Goal: Transaction & Acquisition: Purchase product/service

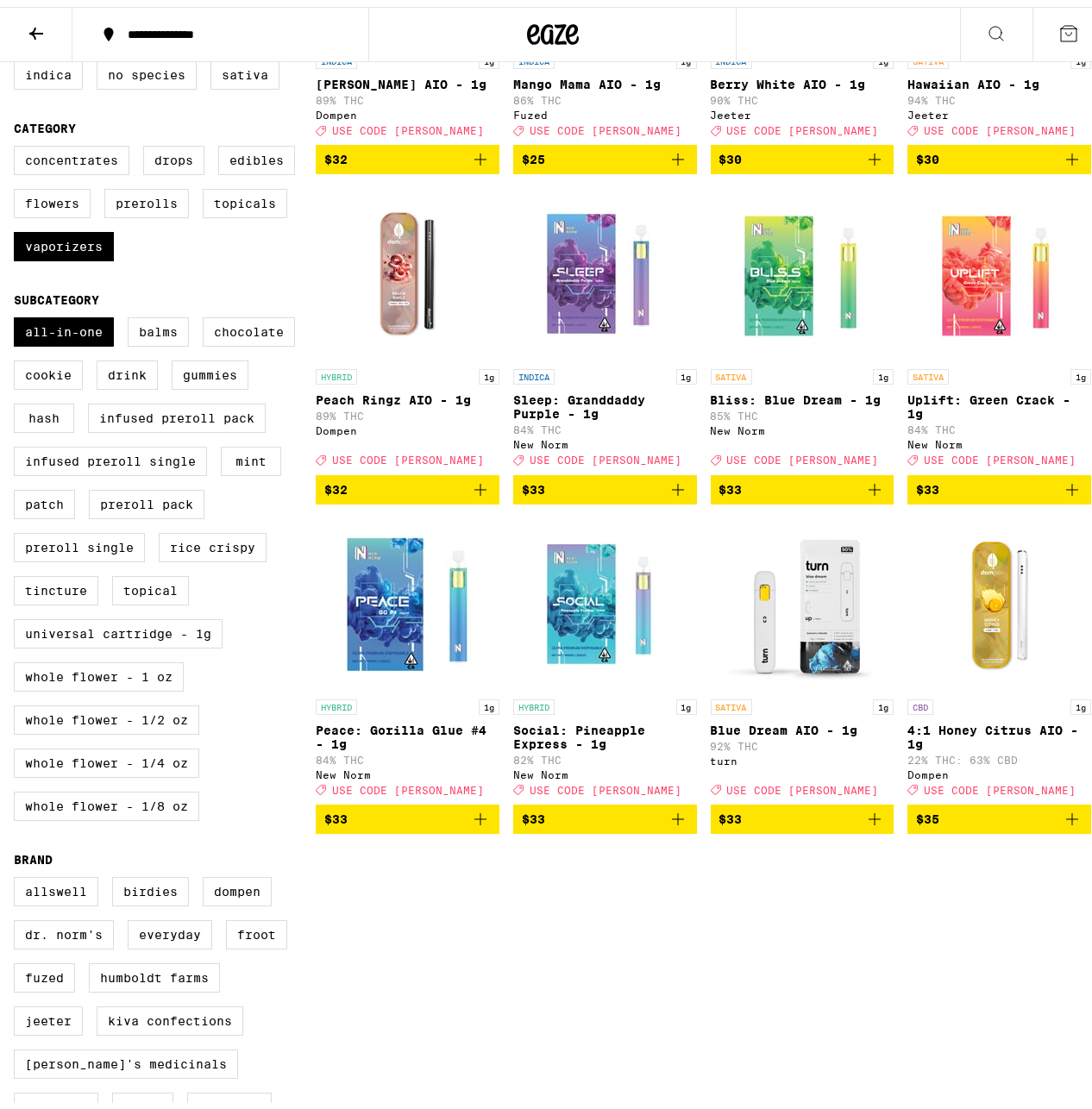
scroll to position [187, 0]
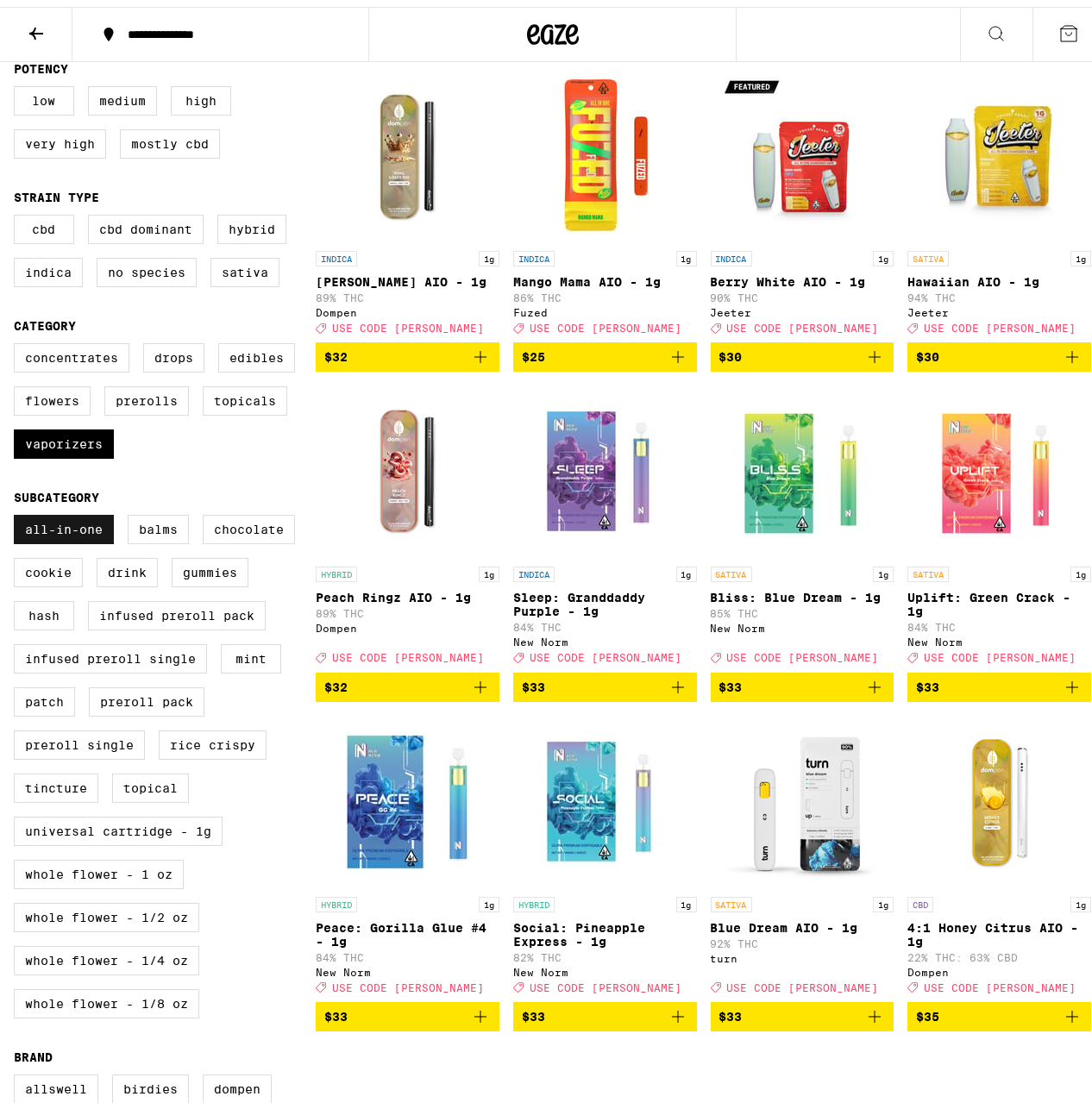
click at [38, 538] on label "All-In-One" at bounding box center [63, 522] width 100 height 29
click at [18, 511] on input "All-In-One" at bounding box center [17, 511] width 1 height 1
checkbox input "false"
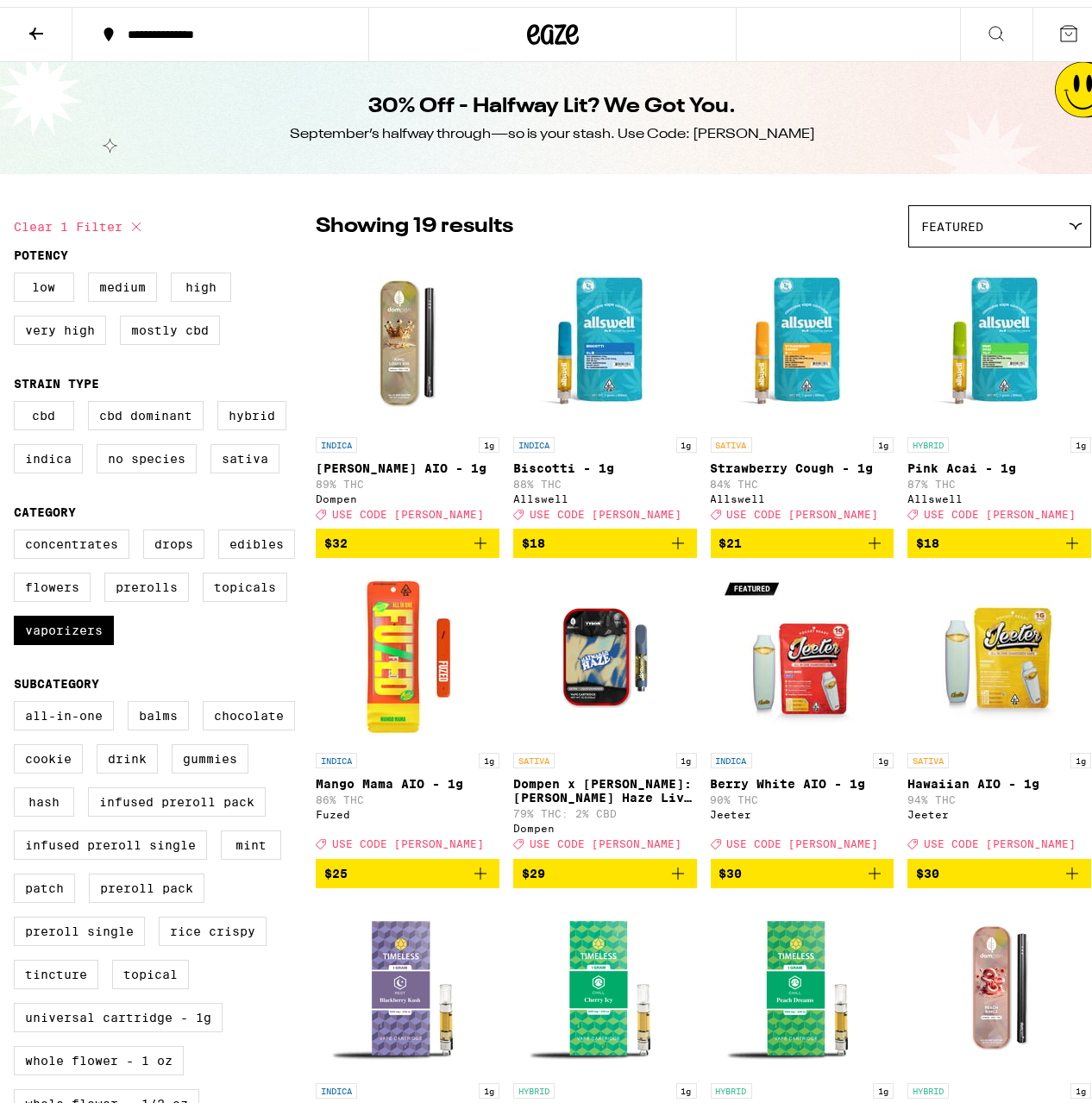
click at [1062, 547] on icon "Add to bag" at bounding box center [1072, 536] width 20 height 20
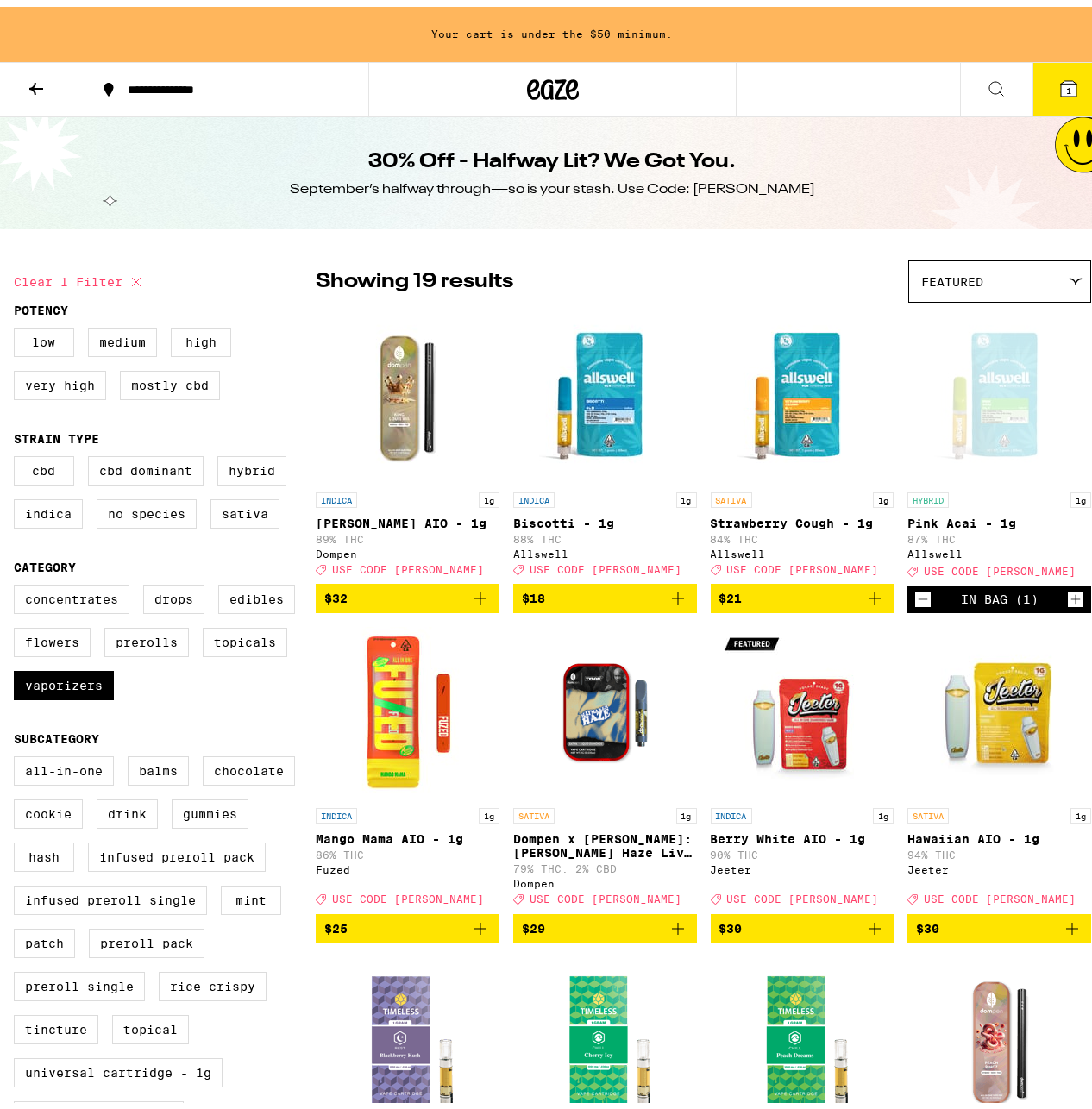
click at [867, 602] on icon "Add to bag" at bounding box center [874, 591] width 20 height 20
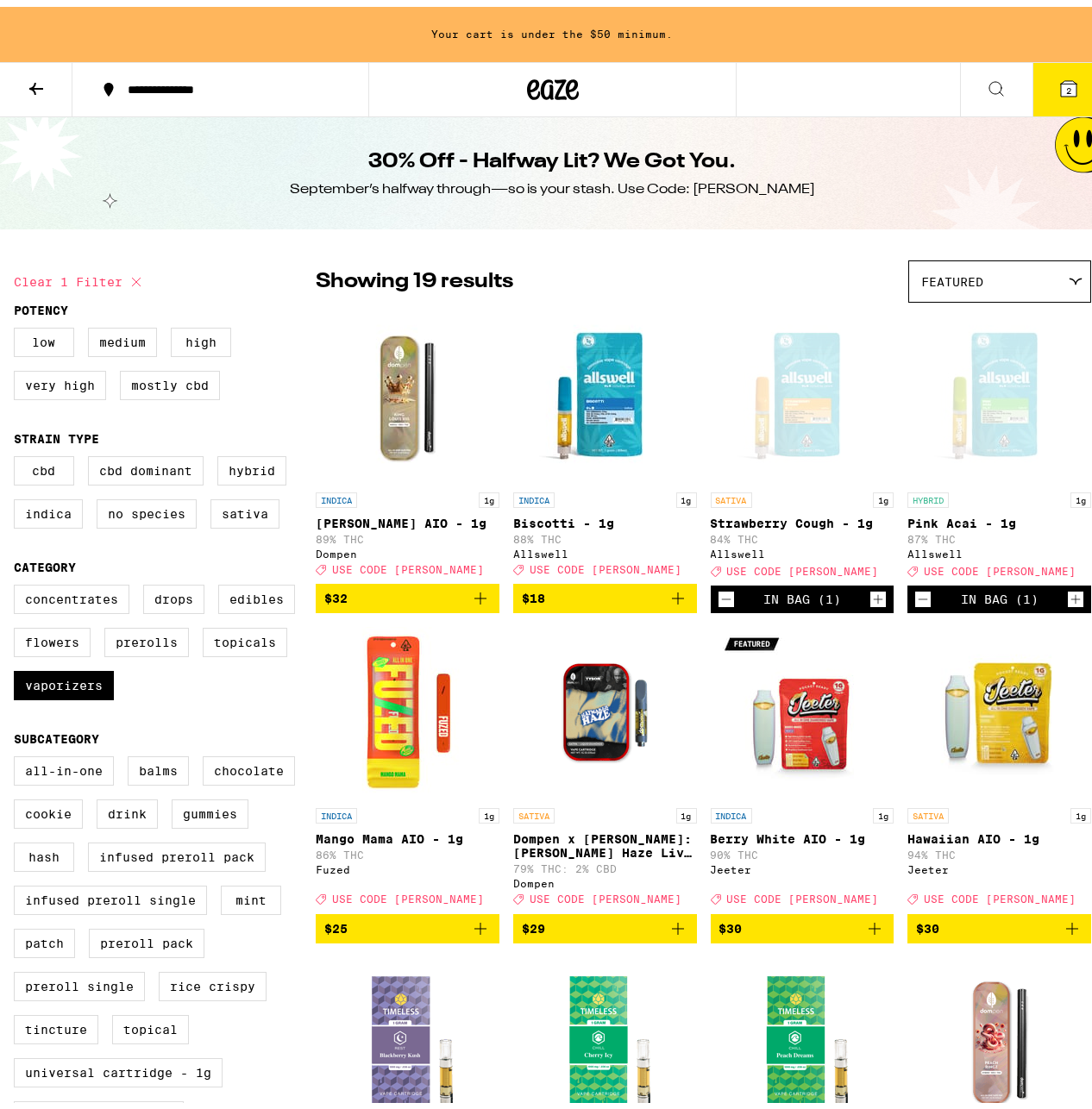
click at [477, 928] on icon "Add to bag" at bounding box center [481, 921] width 12 height 12
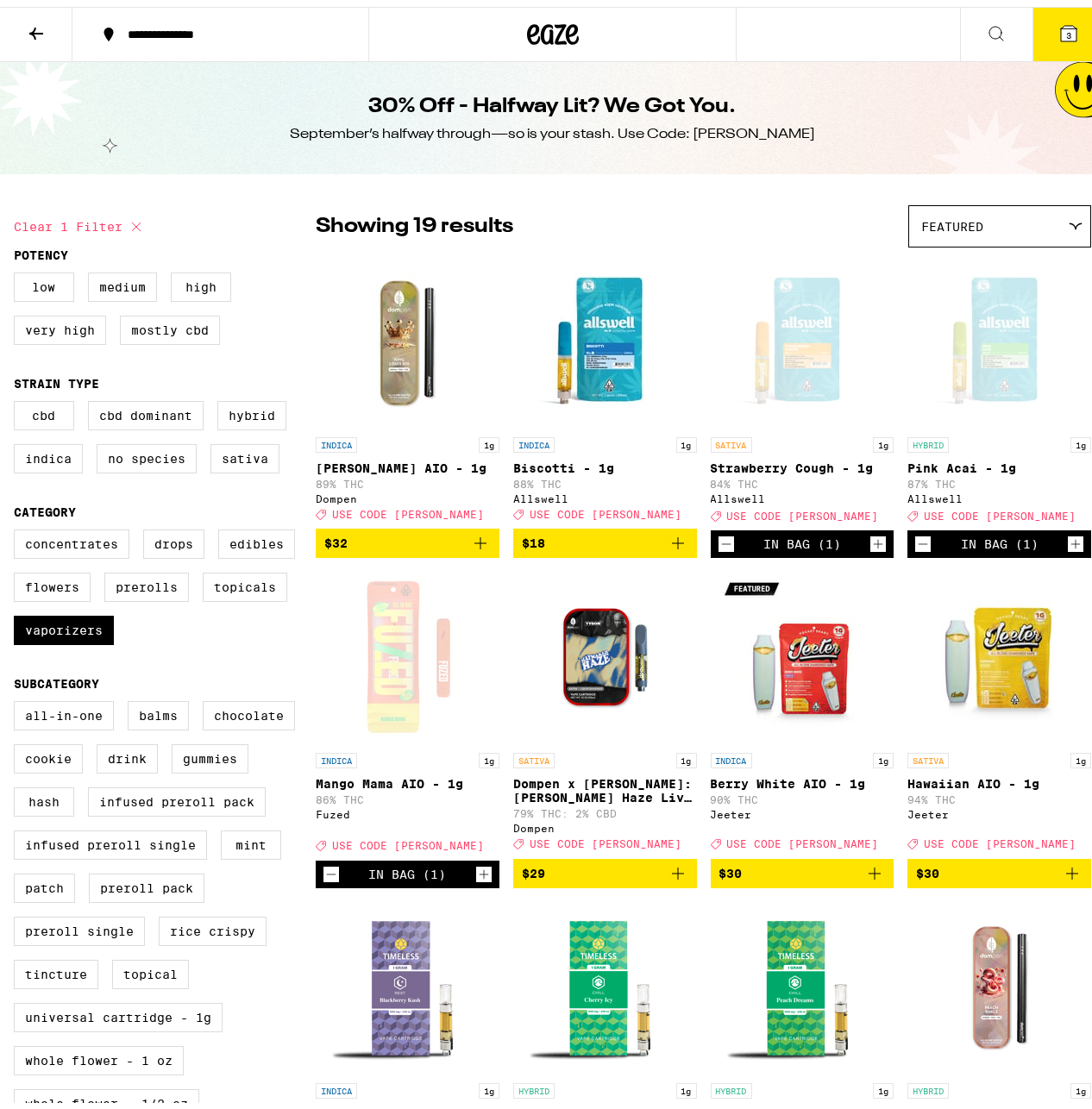
click at [1057, 39] on button "3" at bounding box center [1069, 27] width 73 height 53
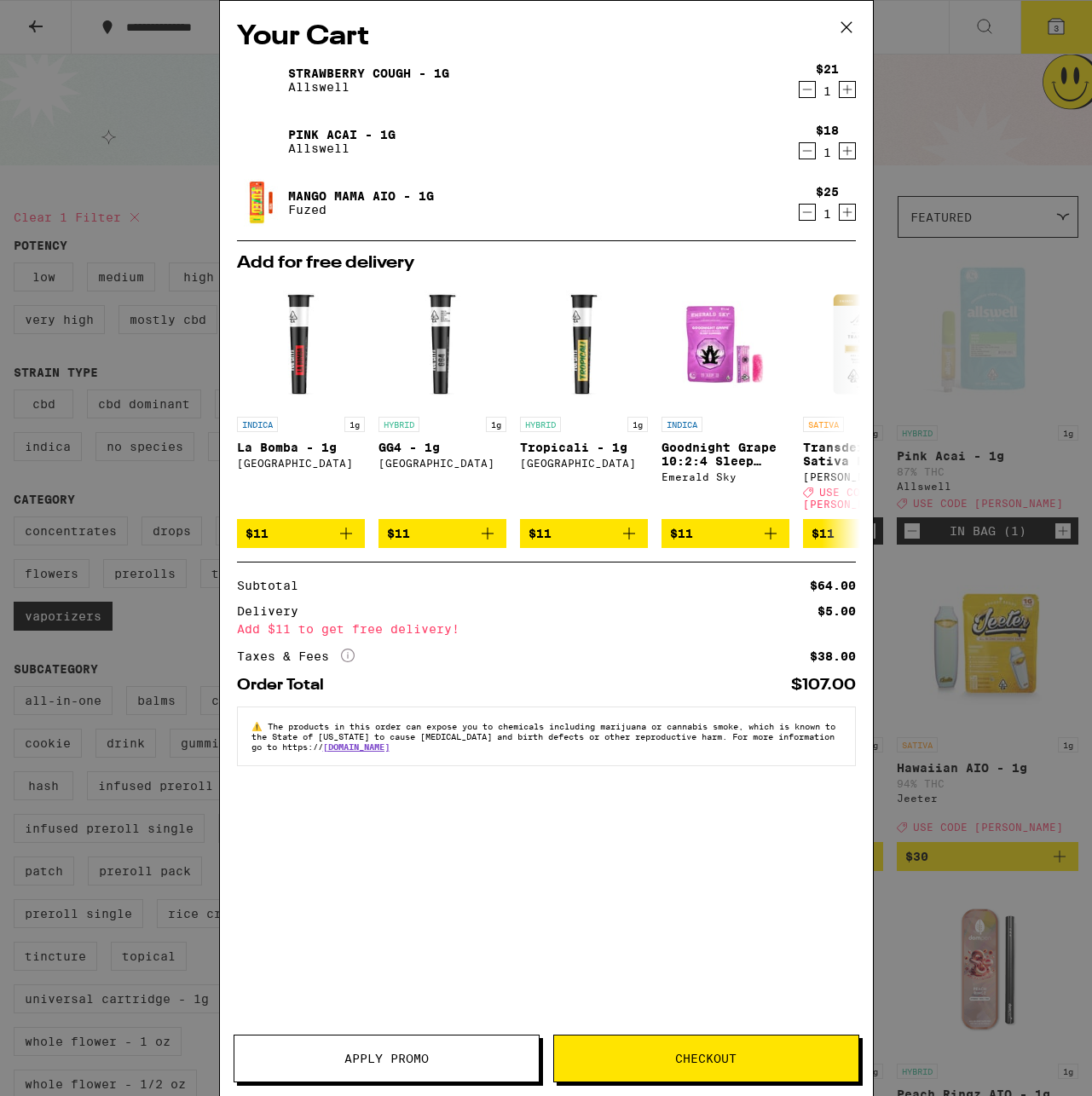
click at [431, 1057] on span "Apply Promo" at bounding box center [386, 1059] width 304 height 11
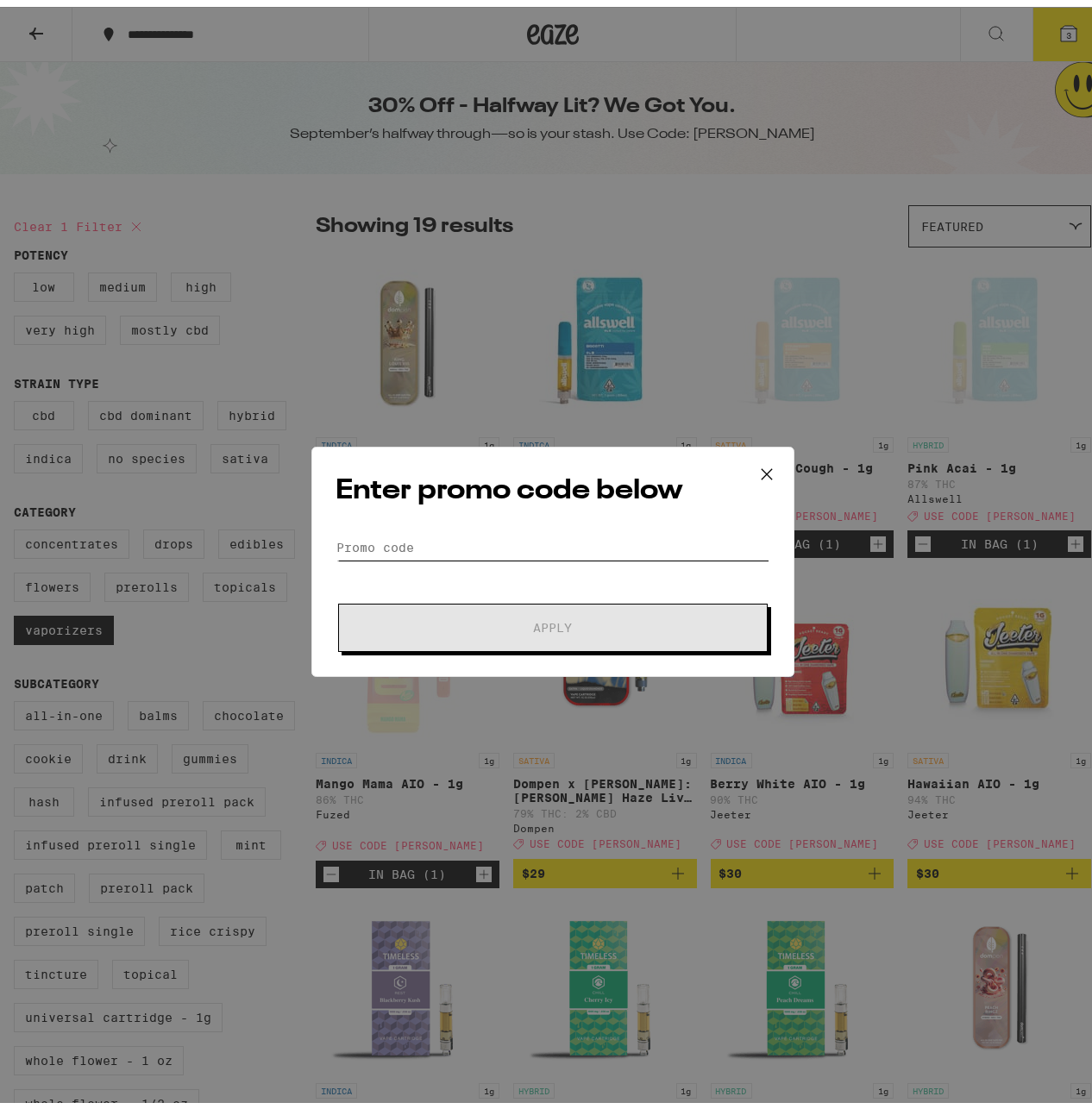
click at [389, 552] on input "Promo Code" at bounding box center [553, 540] width 433 height 26
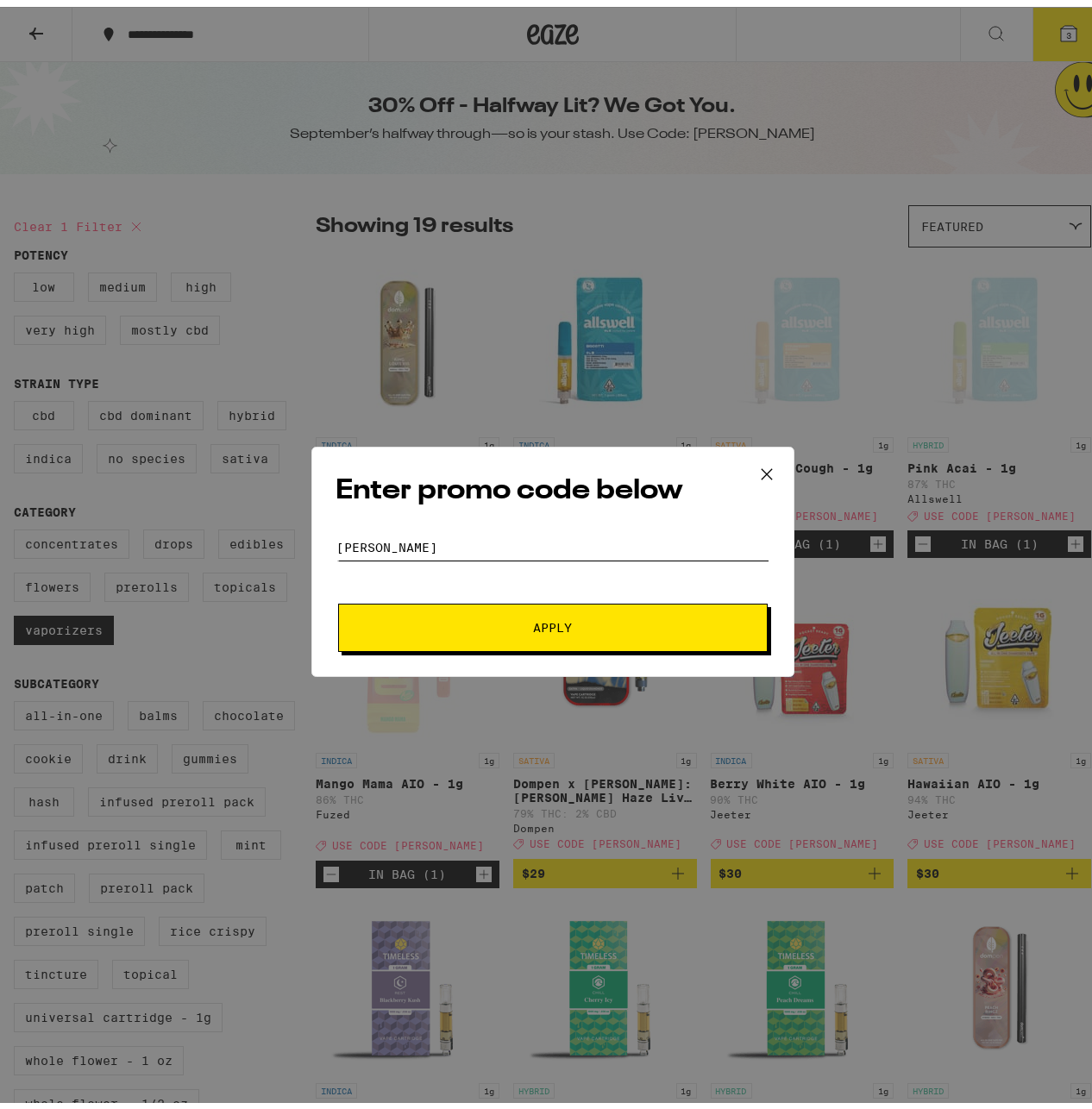
type input "[PERSON_NAME]"
click at [464, 602] on button "Apply" at bounding box center [553, 621] width 429 height 48
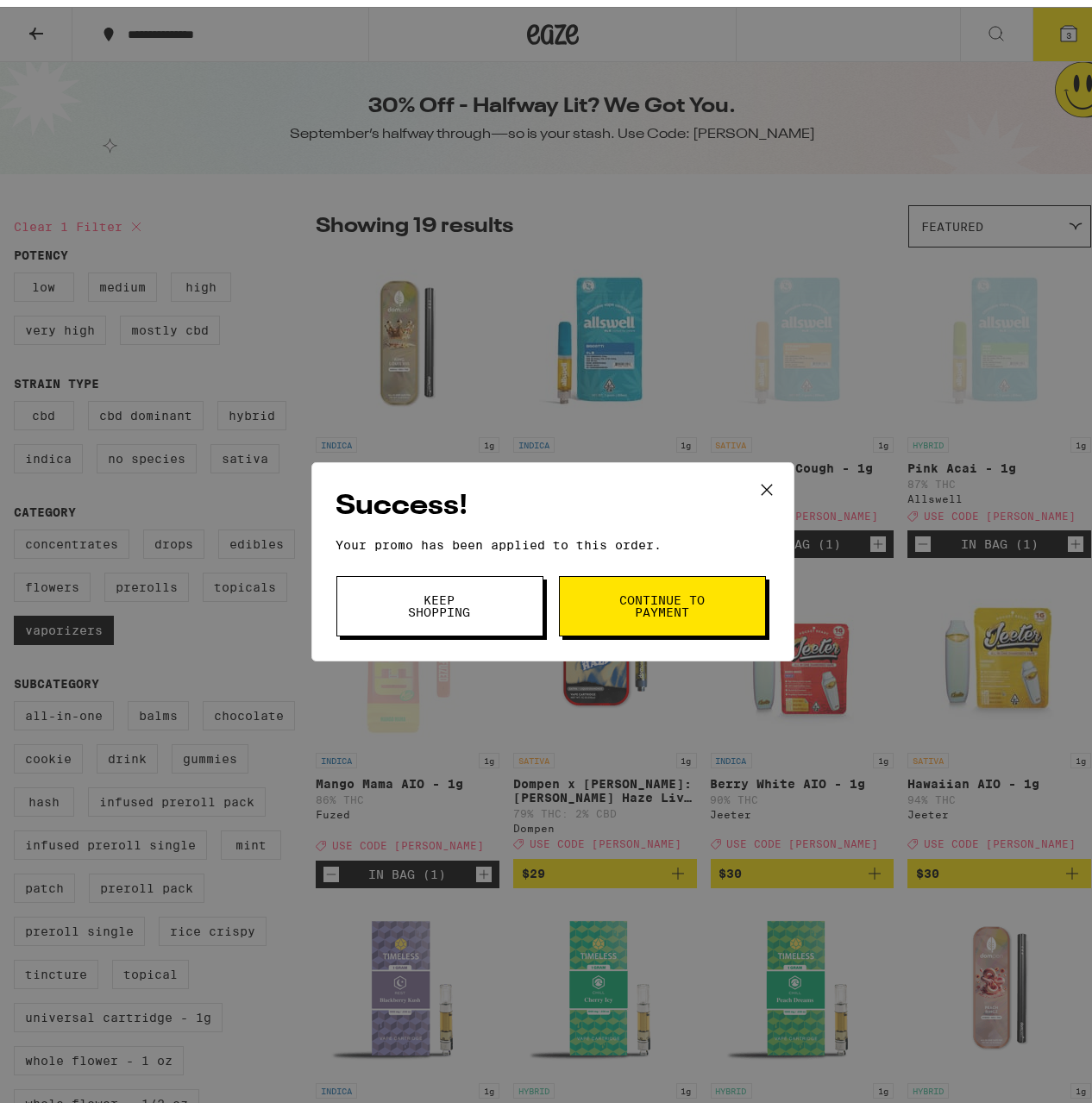
click at [479, 607] on button "Keep Shopping" at bounding box center [440, 599] width 207 height 60
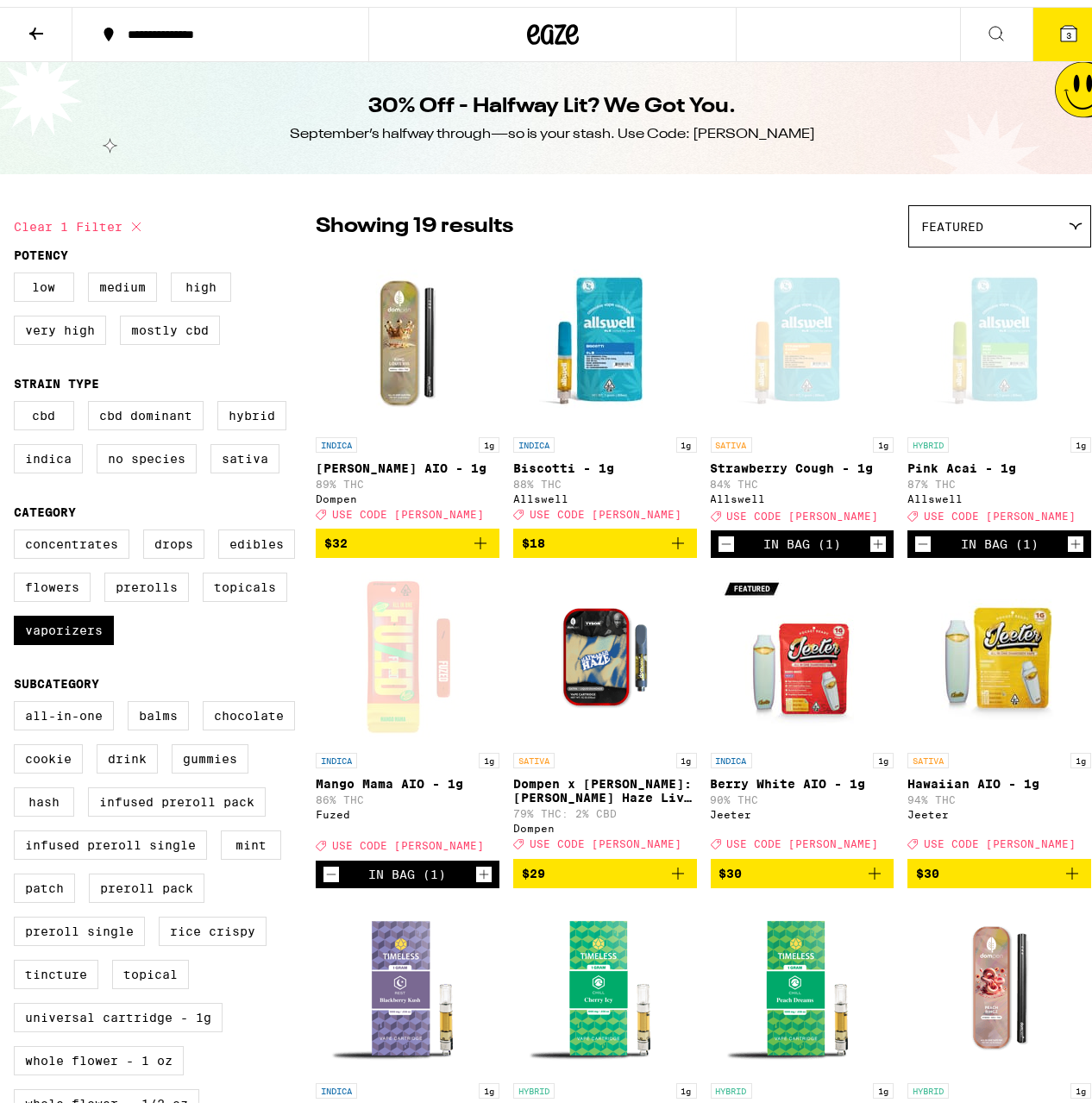
click at [1061, 30] on icon at bounding box center [1069, 27] width 15 height 15
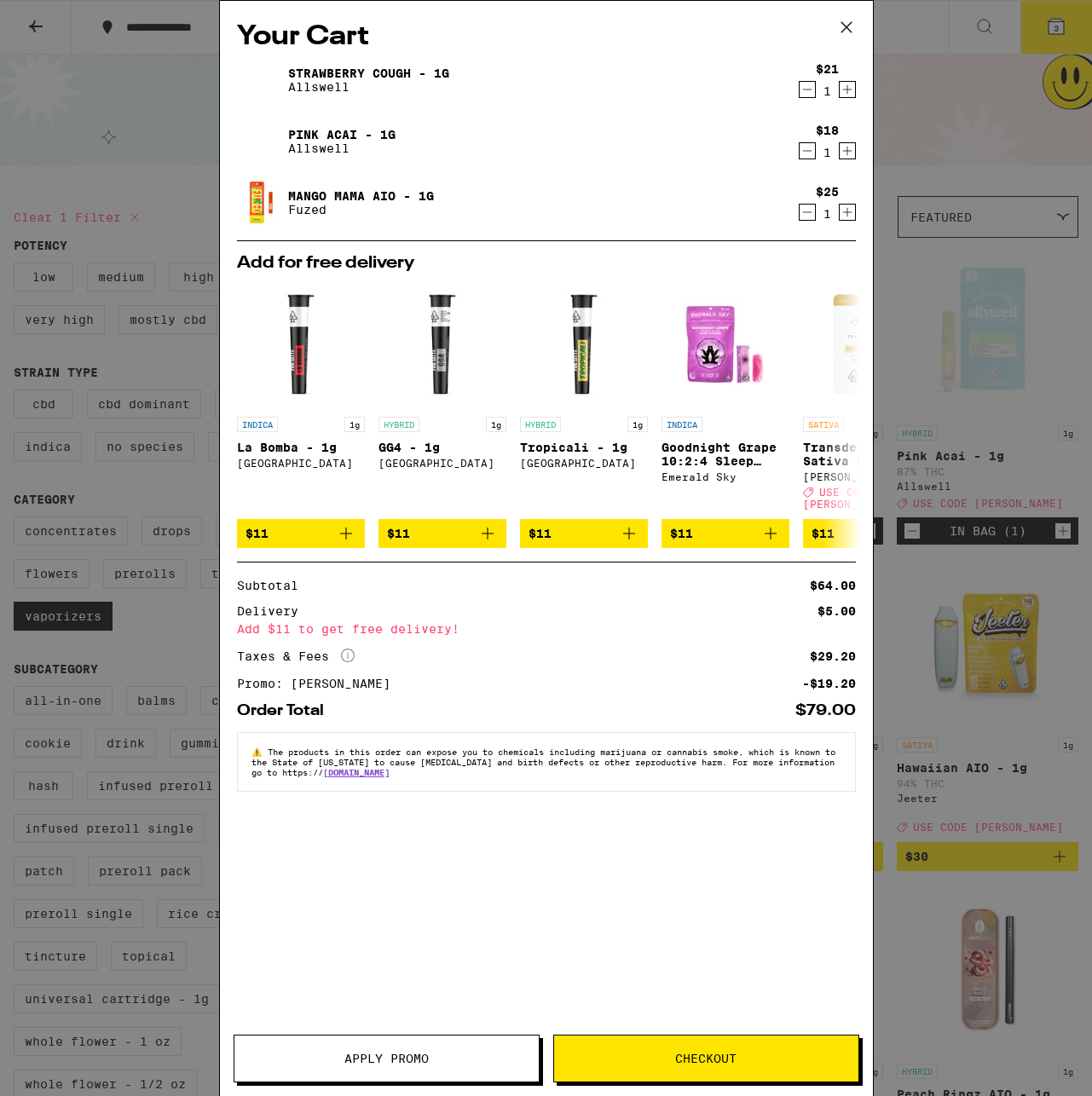
click at [811, 213] on icon "Decrement" at bounding box center [807, 211] width 15 height 20
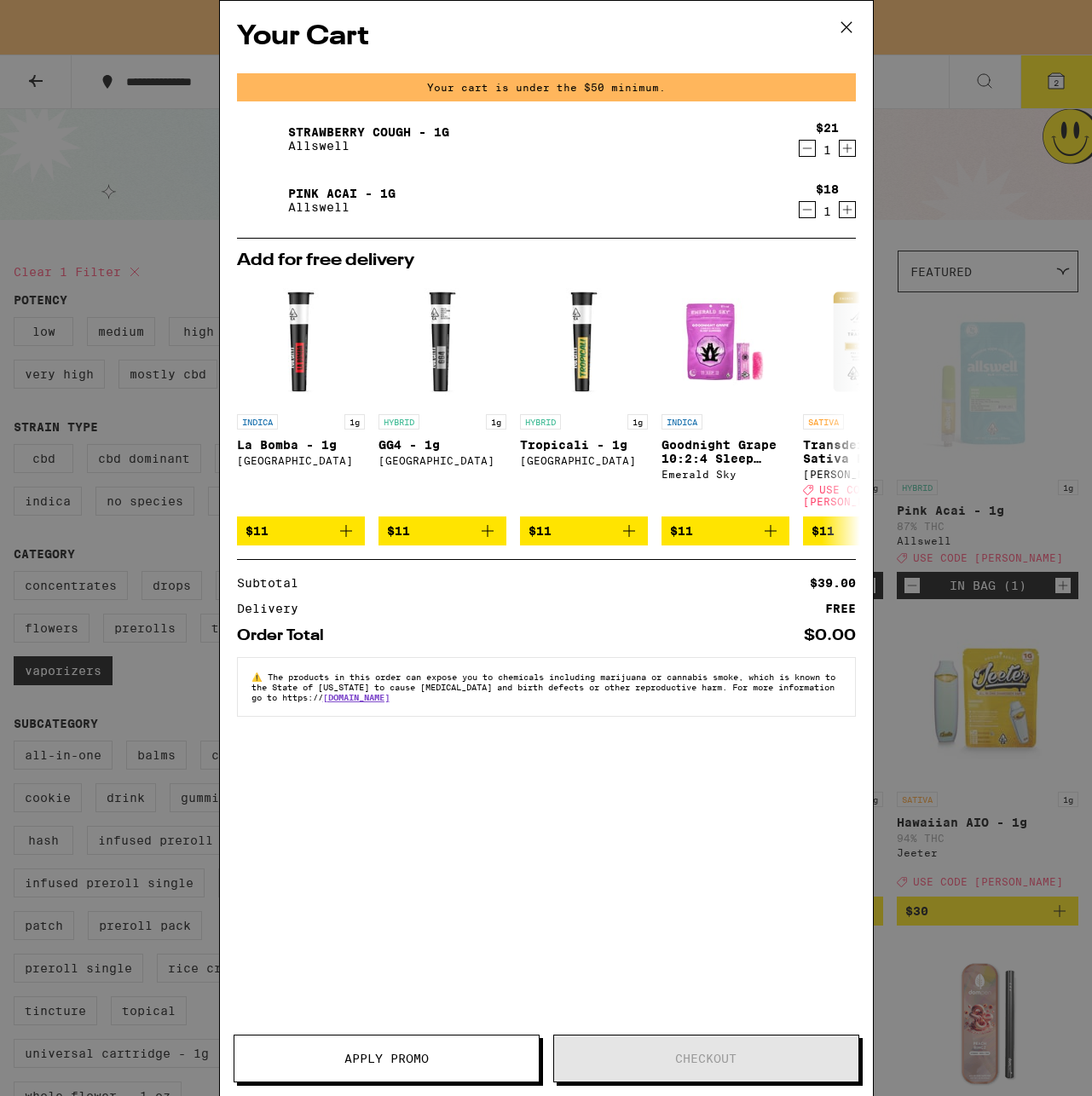
click at [809, 152] on icon "Decrement" at bounding box center [807, 148] width 15 height 20
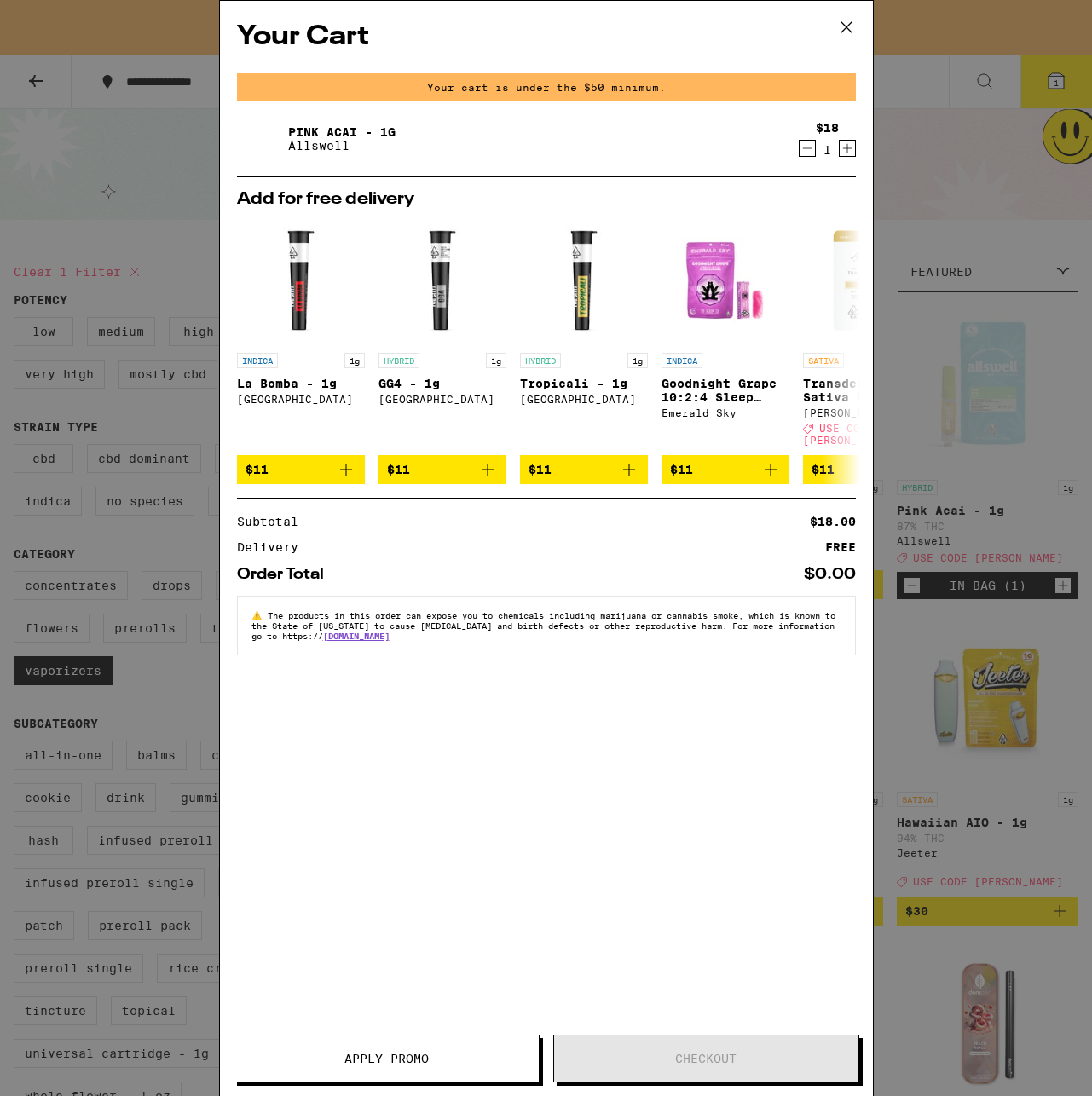
click at [809, 152] on icon "Decrement" at bounding box center [807, 148] width 15 height 20
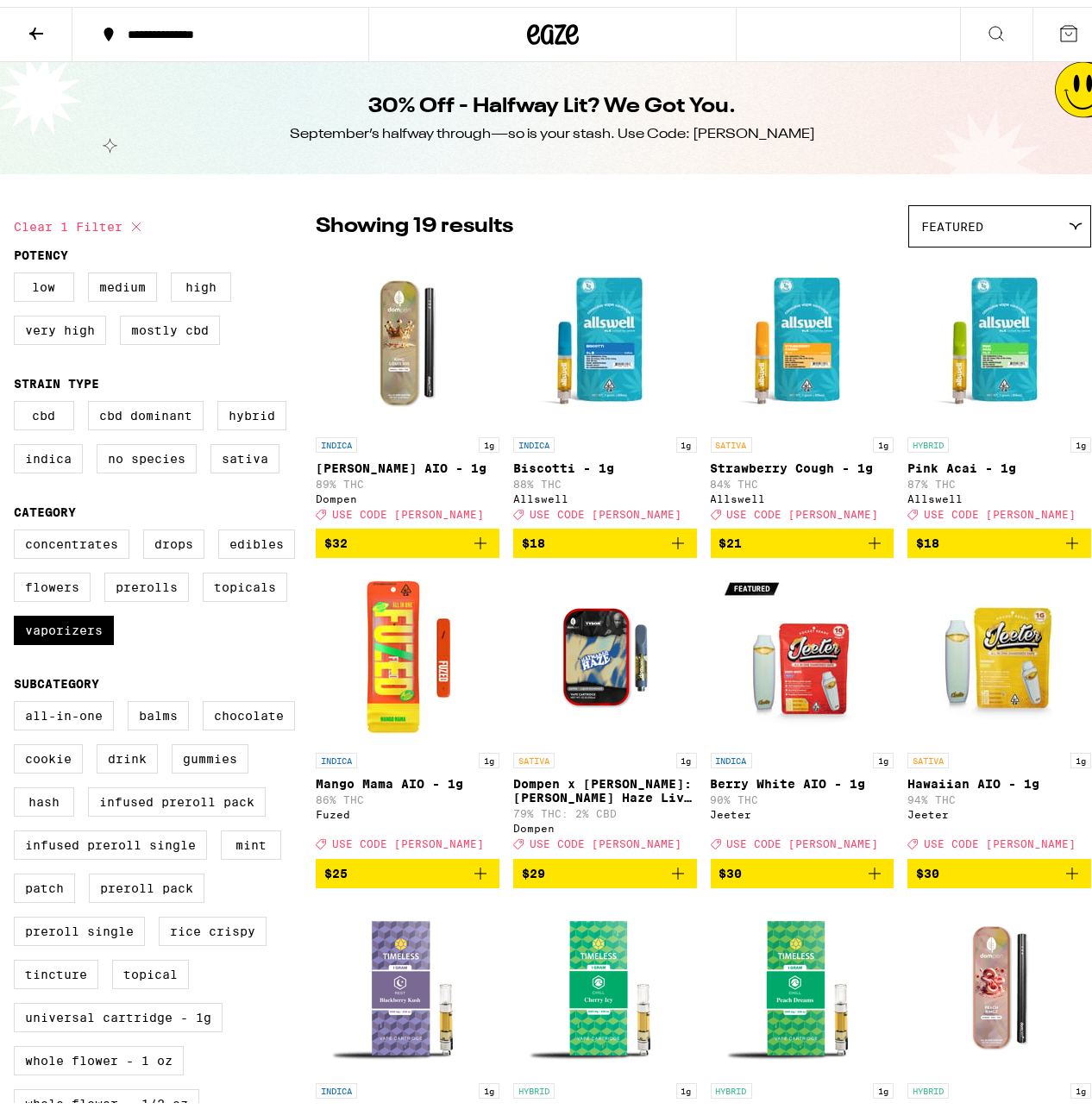
click at [156, 26] on div "**********" at bounding box center [229, 27] width 221 height 12
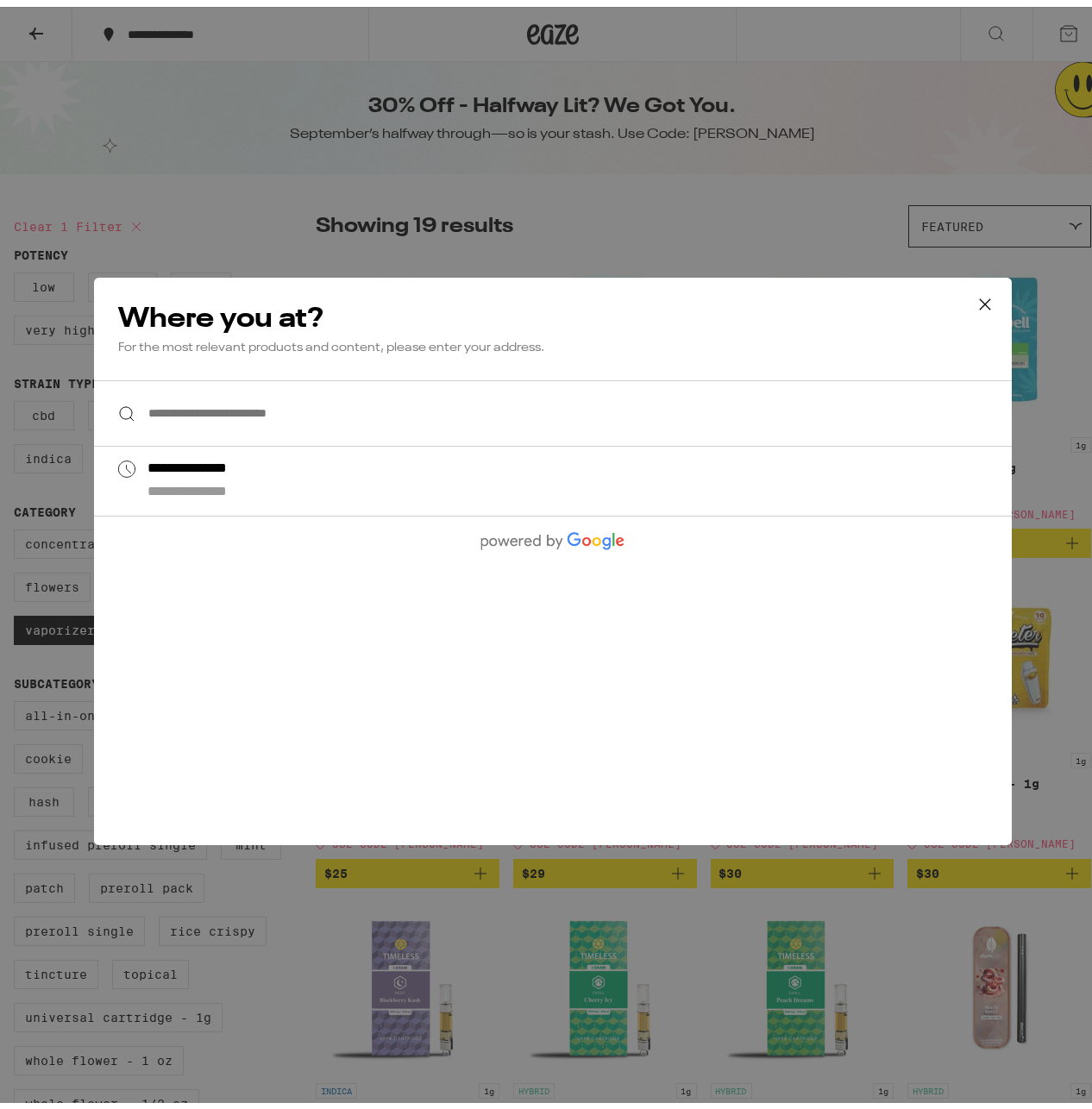
click at [212, 92] on div "**********" at bounding box center [552, 554] width 1106 height 1109
